Goal: Task Accomplishment & Management: Complete application form

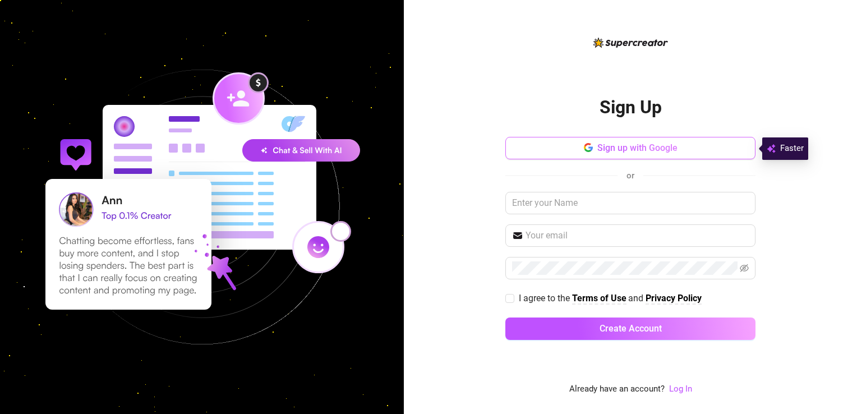
click at [616, 141] on button "Sign up with Google" at bounding box center [630, 148] width 250 height 22
click at [649, 153] on span "Sign up with Google" at bounding box center [637, 147] width 80 height 11
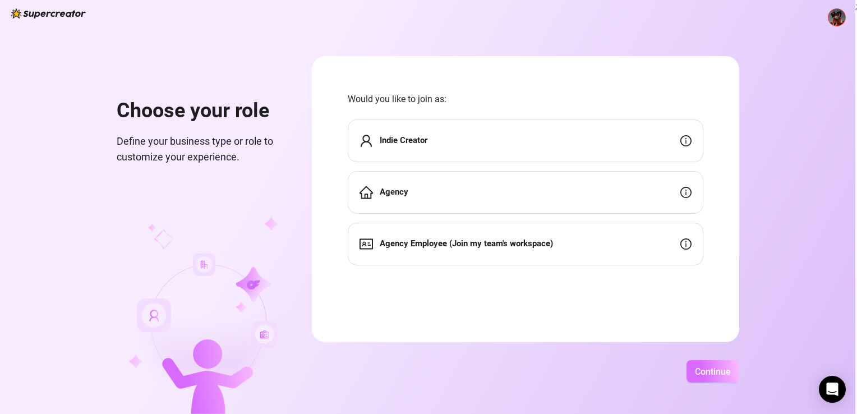
click at [697, 367] on span "Continue" at bounding box center [713, 371] width 36 height 11
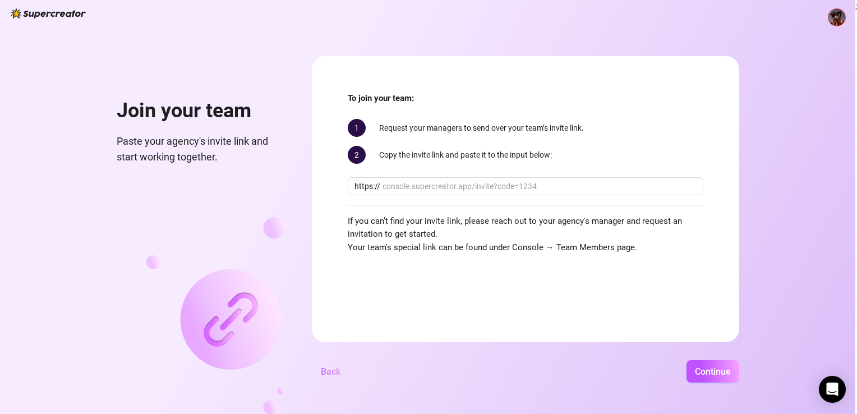
click at [331, 374] on span "Back" at bounding box center [331, 371] width 20 height 11
